Goal: Information Seeking & Learning: Learn about a topic

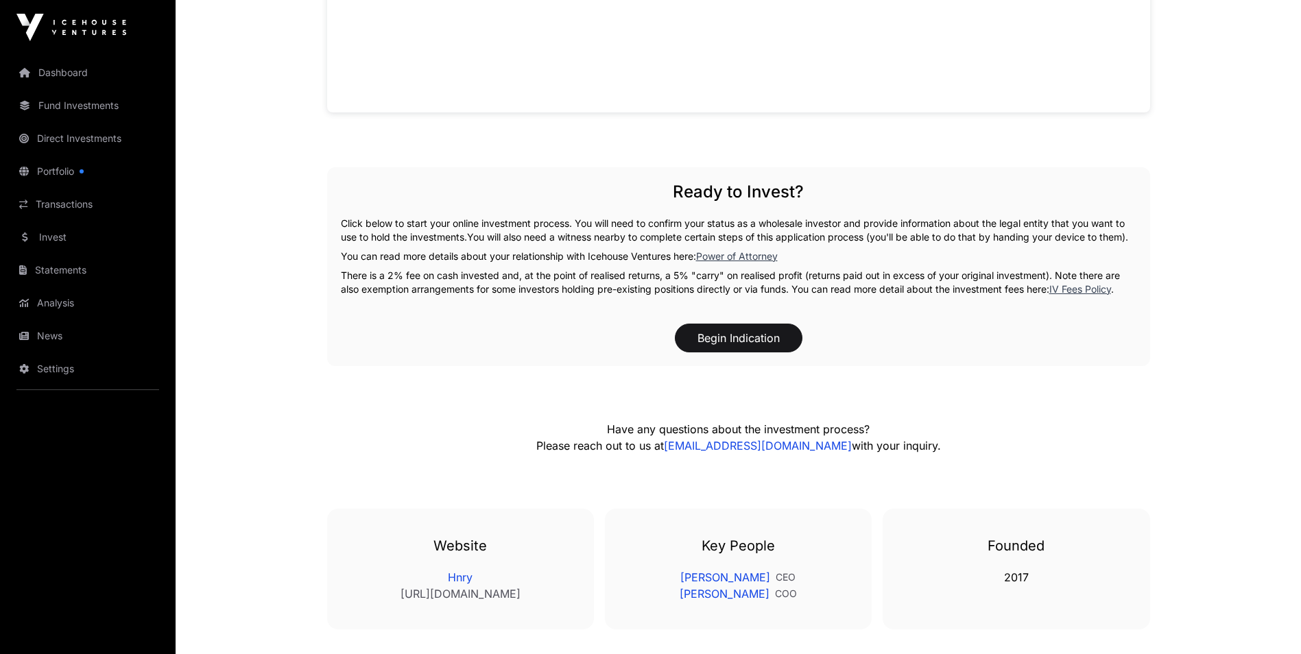
scroll to position [1098, 0]
click at [753, 261] on link "Power of Attorney" at bounding box center [737, 256] width 82 height 12
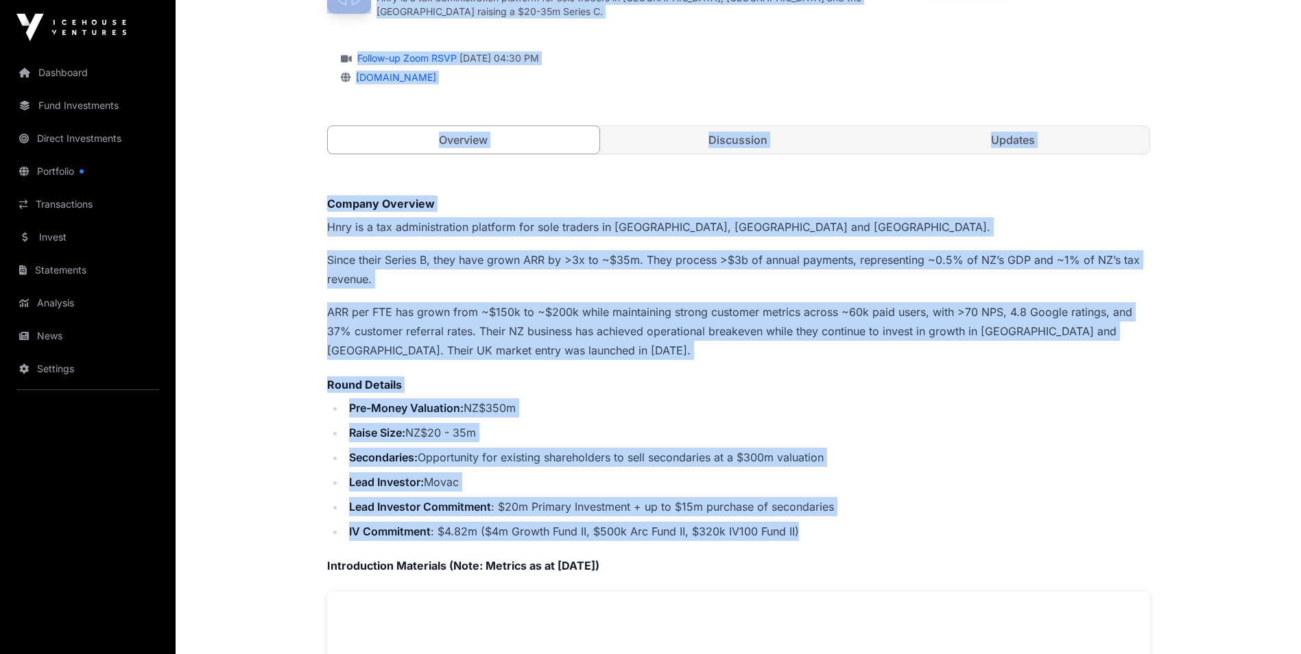
scroll to position [0, 0]
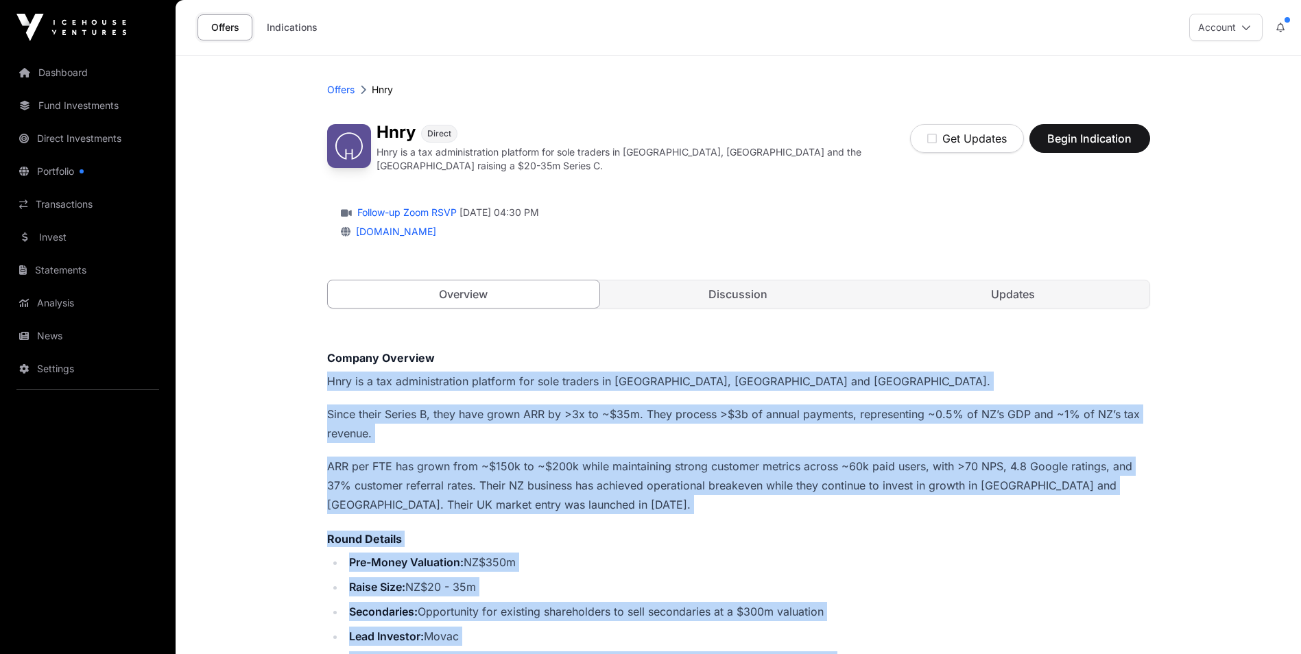
drag, startPoint x: 829, startPoint y: 345, endPoint x: 307, endPoint y: 363, distance: 521.6
drag, startPoint x: 307, startPoint y: 363, endPoint x: 466, endPoint y: 377, distance: 159.1
copy div "Hnry is a tax administration platform for sole traders in [GEOGRAPHIC_DATA], [G…"
click at [1013, 282] on link "Updates" at bounding box center [1013, 294] width 272 height 27
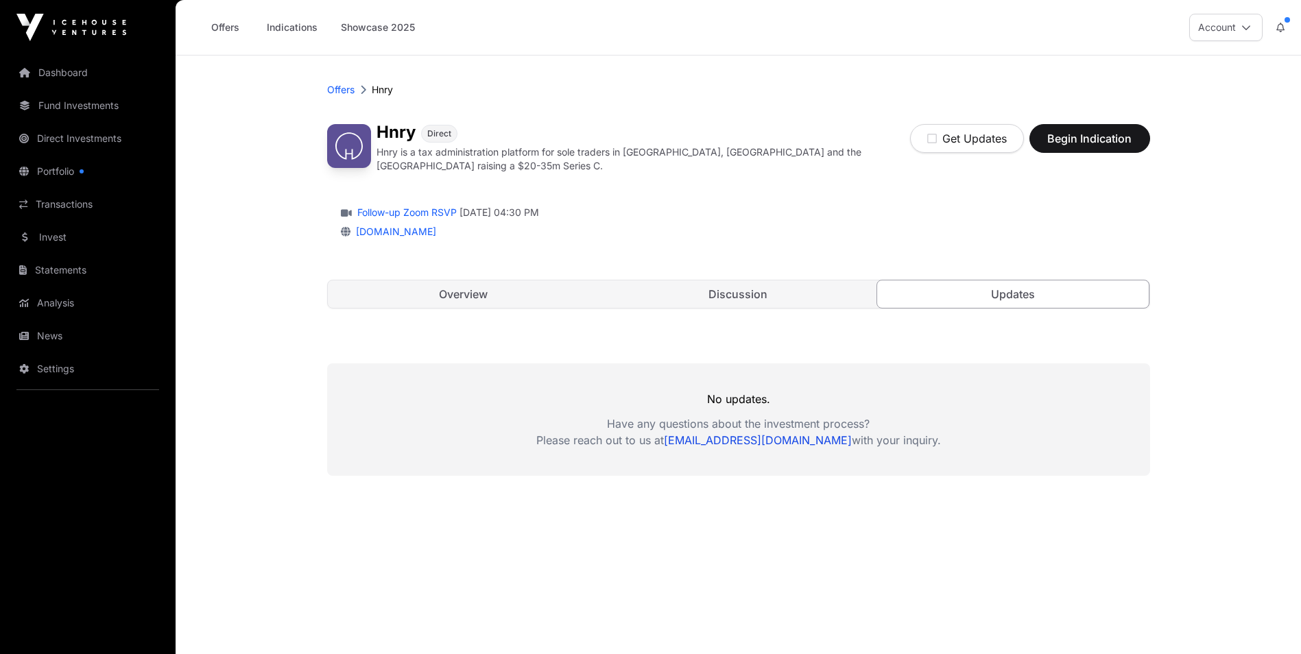
click at [759, 271] on div "Hnry Direct Hnry is a tax administration platform for sole traders in [GEOGRAPH…" at bounding box center [738, 223] width 823 height 226
click at [755, 281] on link "Discussion" at bounding box center [738, 294] width 272 height 27
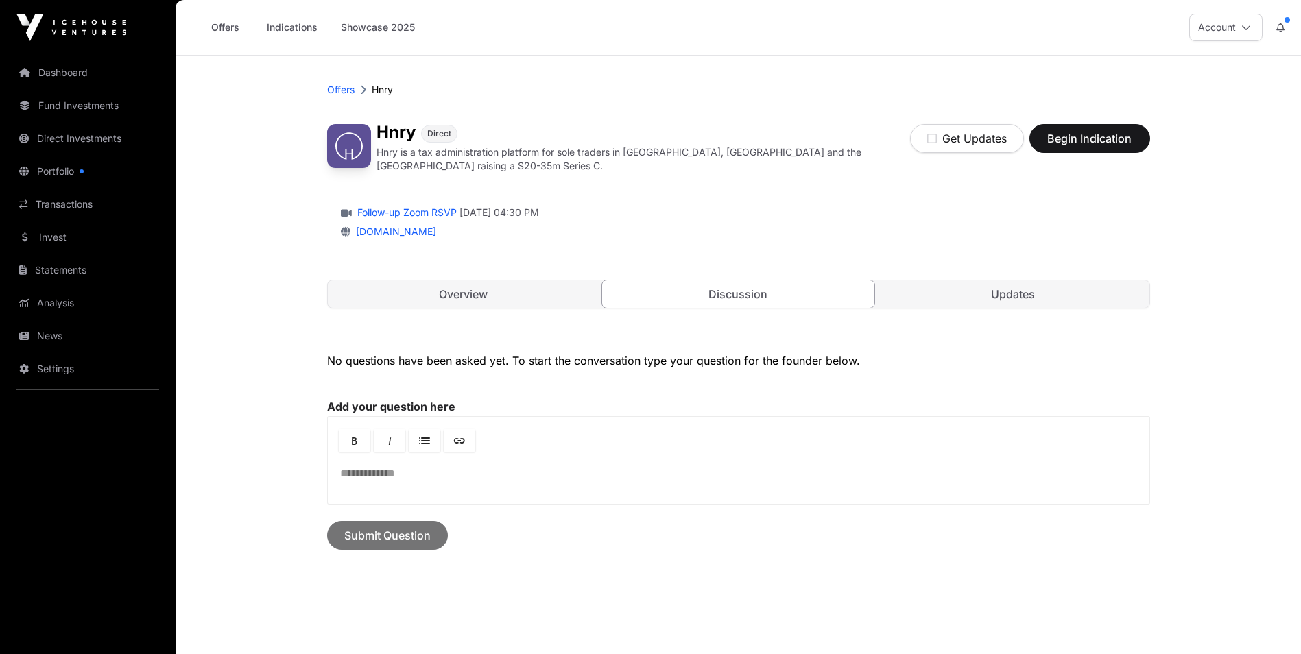
click at [514, 286] on link "Overview" at bounding box center [464, 294] width 272 height 27
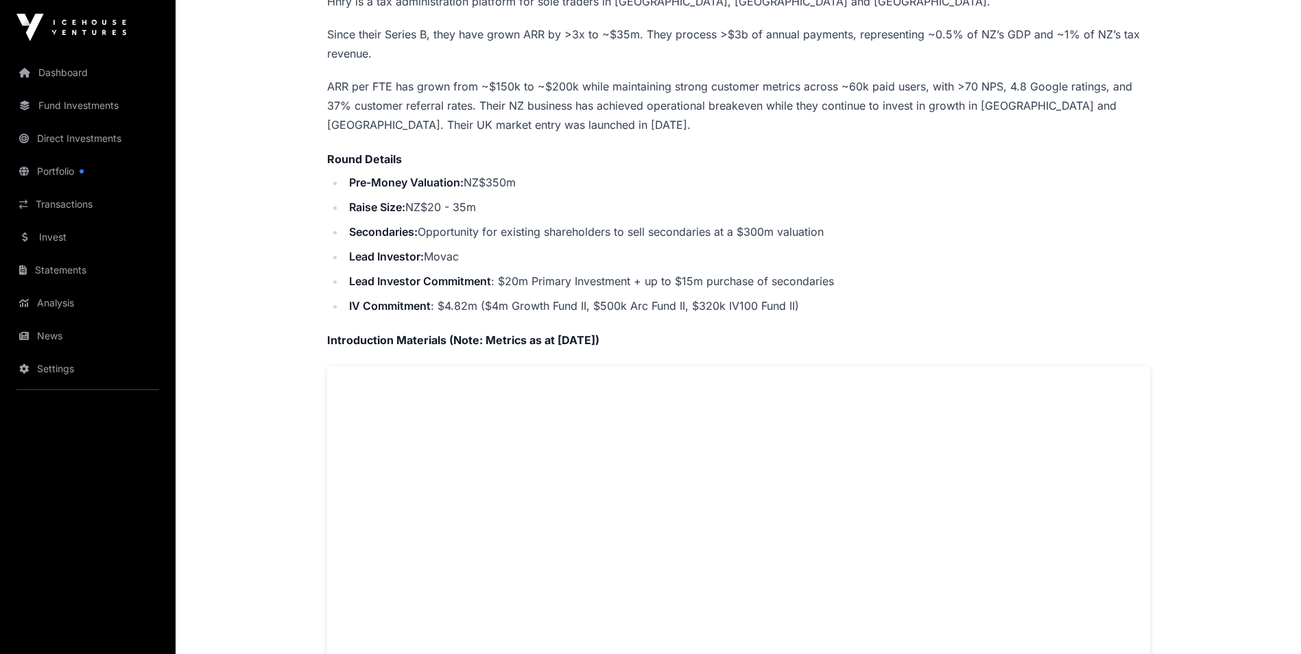
scroll to position [755, 0]
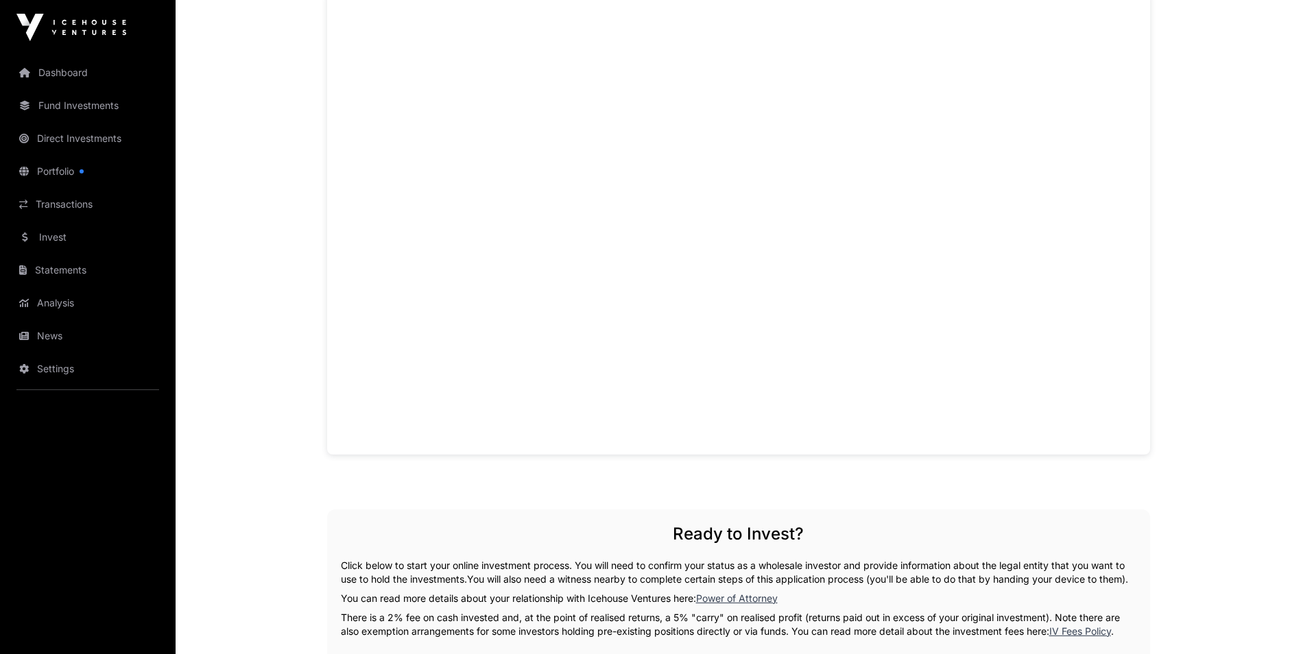
drag, startPoint x: 665, startPoint y: 320, endPoint x: 1211, endPoint y: 403, distance: 552.2
click at [1211, 403] on main "Offers [PERSON_NAME] Direct Hnry is a tax administration platform for sole trad…" at bounding box center [739, 208] width 1126 height 1814
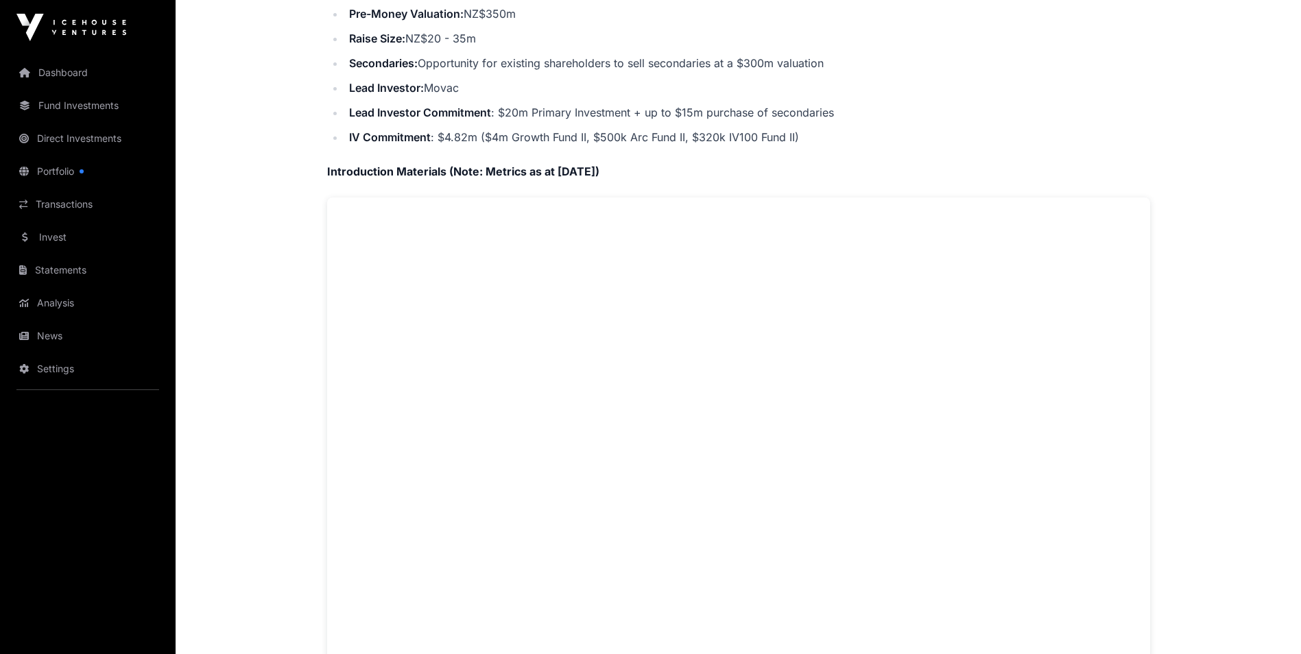
scroll to position [343, 0]
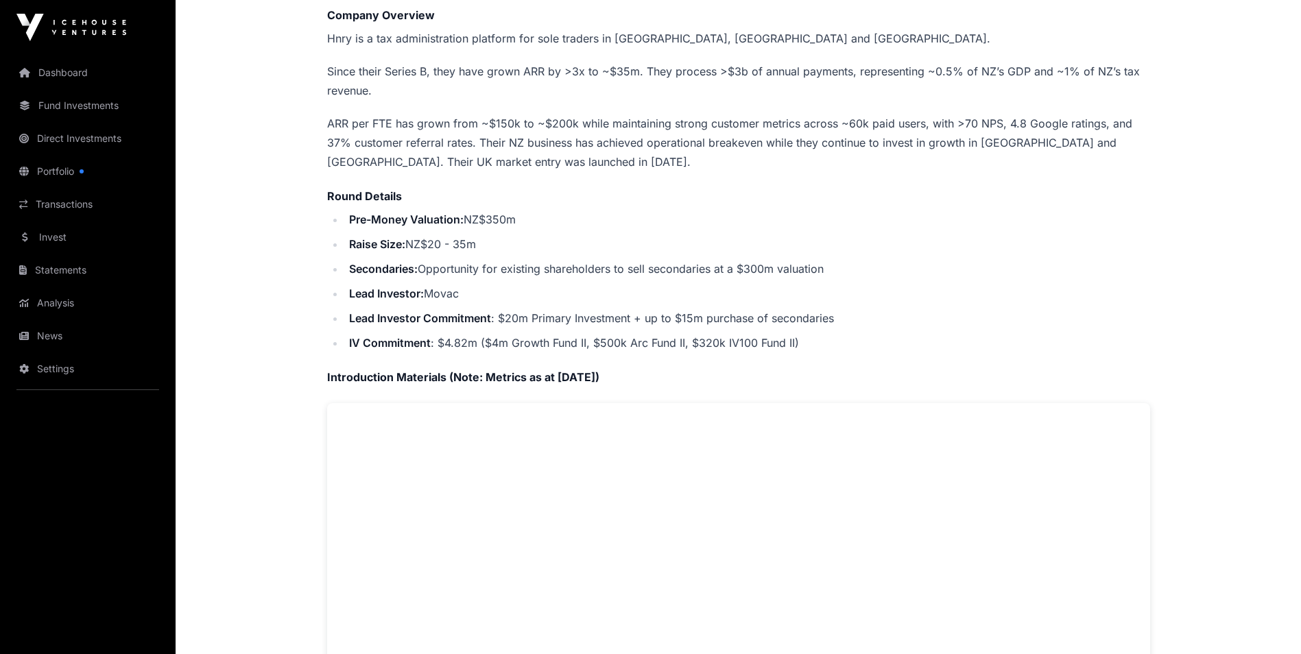
drag, startPoint x: 479, startPoint y: 216, endPoint x: 637, endPoint y: 361, distance: 214.1
click at [637, 361] on div "Company Overview Hnry is a tax administration platform for sole traders in [GEO…" at bounding box center [738, 437] width 823 height 860
drag, startPoint x: 637, startPoint y: 361, endPoint x: 531, endPoint y: 340, distance: 107.6
click at [531, 340] on li "IV Commitment : $4.82m ($4m Growth Fund II, $500k Arc Fund II, $320k IV100 Fund…" at bounding box center [747, 342] width 805 height 19
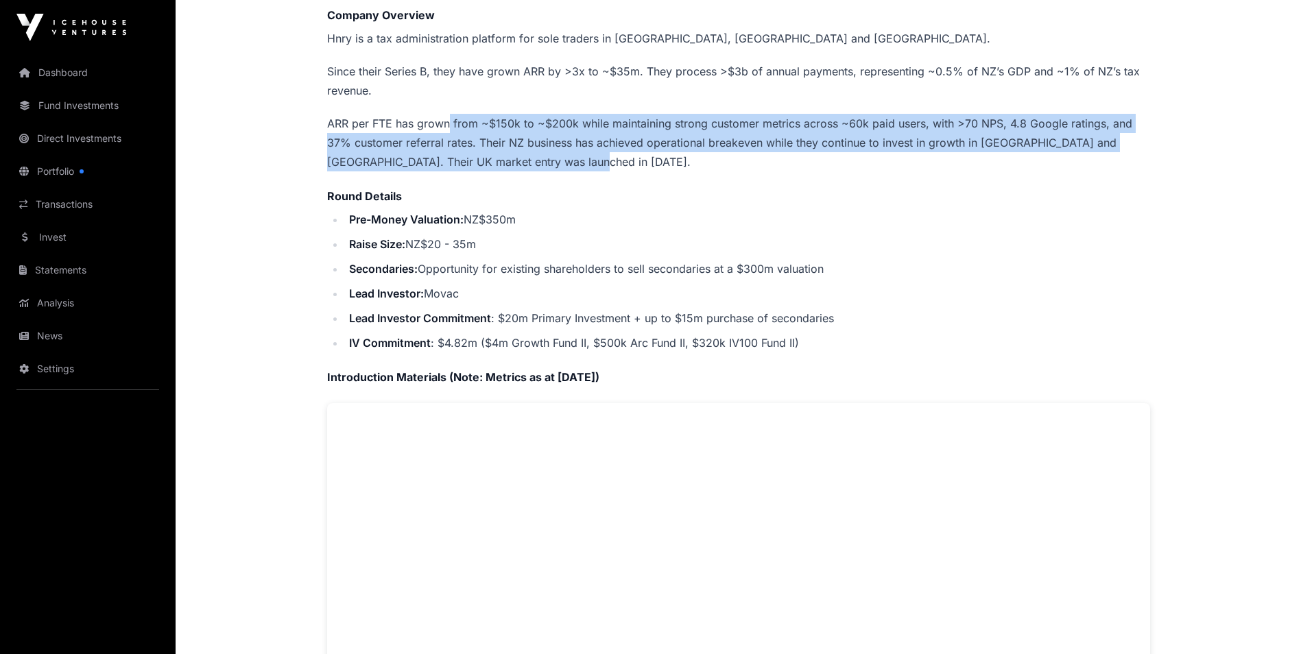
drag, startPoint x: 448, startPoint y: 121, endPoint x: 577, endPoint y: 158, distance: 134.4
click at [577, 158] on p "ARR per FTE has grown from ~$150k to ~$200k while maintaining strong customer m…" at bounding box center [738, 143] width 823 height 58
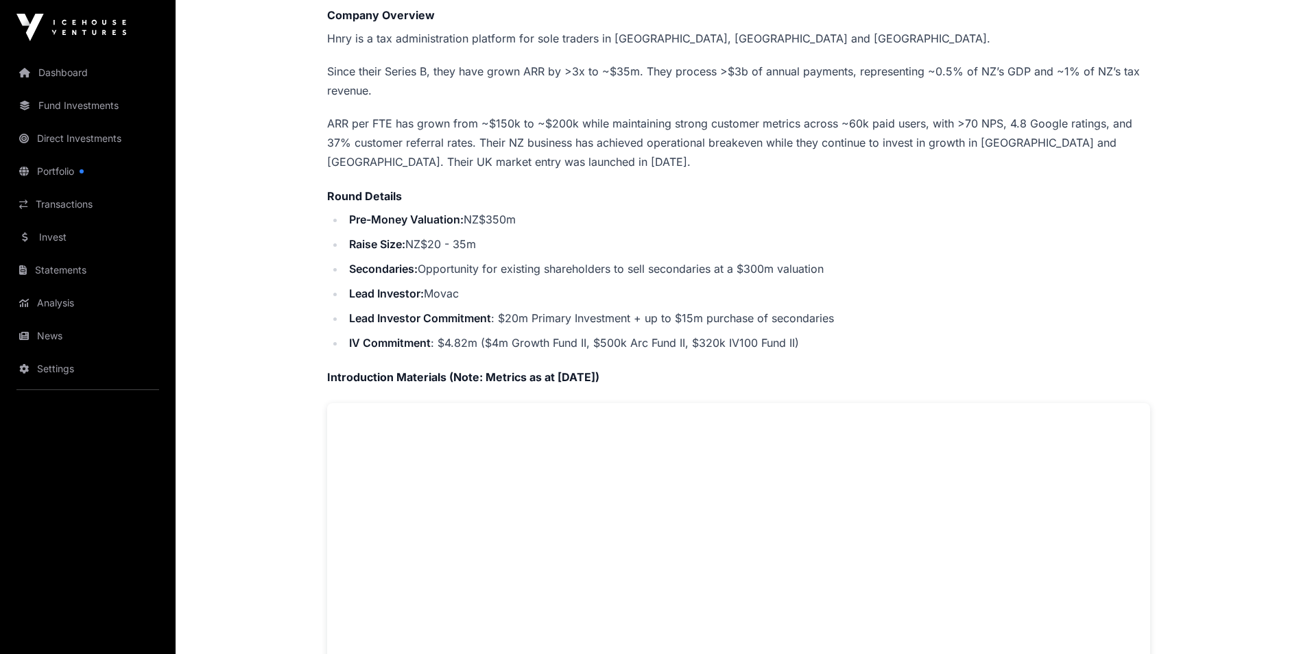
click at [868, 235] on li "Raise Size: NZ$20 - 35m" at bounding box center [747, 244] width 805 height 19
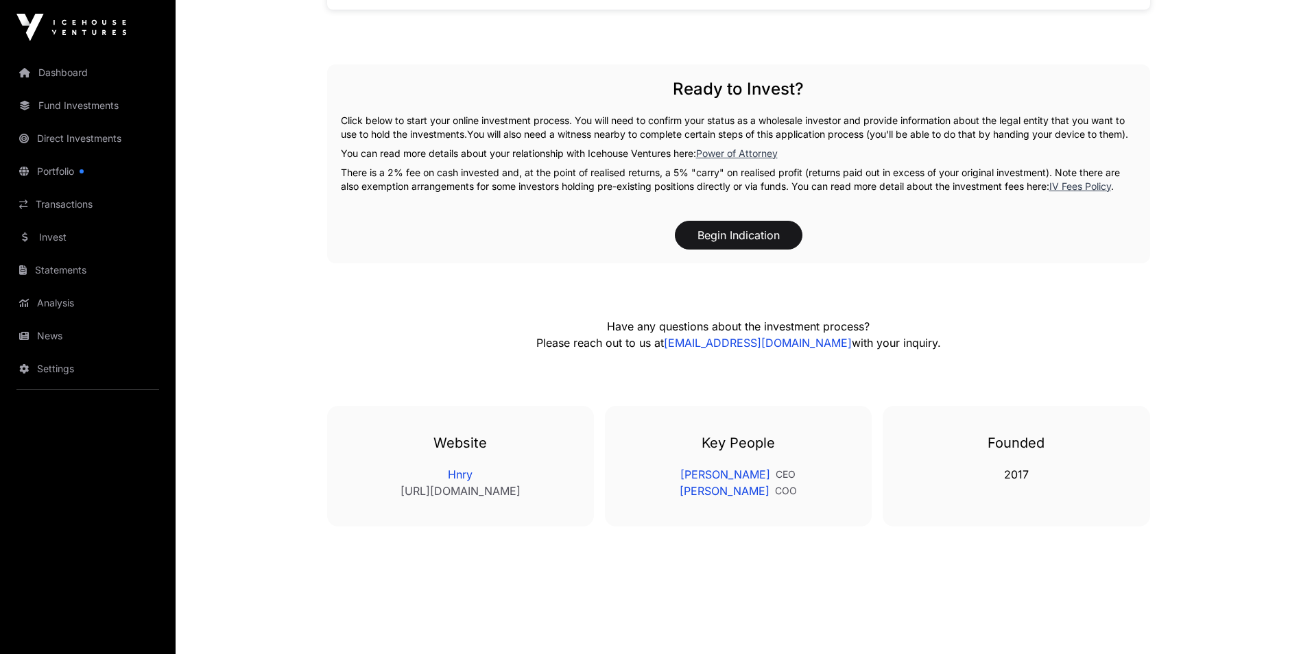
scroll to position [1224, 0]
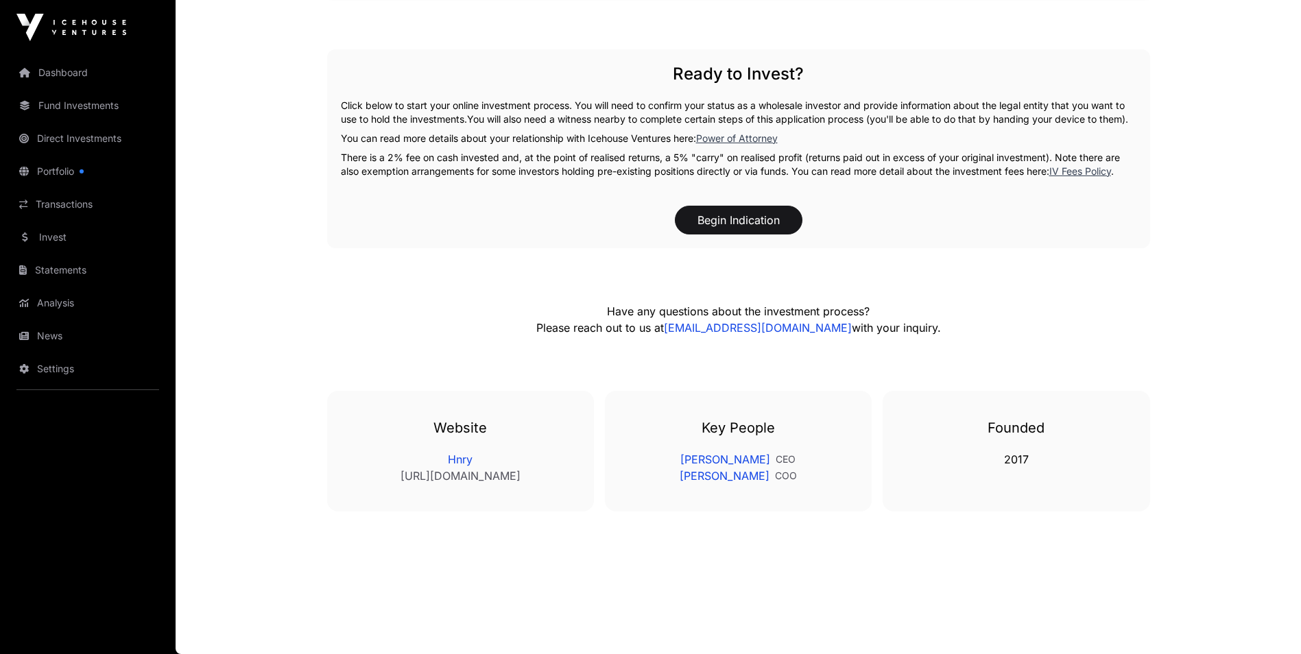
click at [479, 479] on link "[URL][DOMAIN_NAME]" at bounding box center [461, 476] width 212 height 16
